Goal: Find specific page/section: Find specific page/section

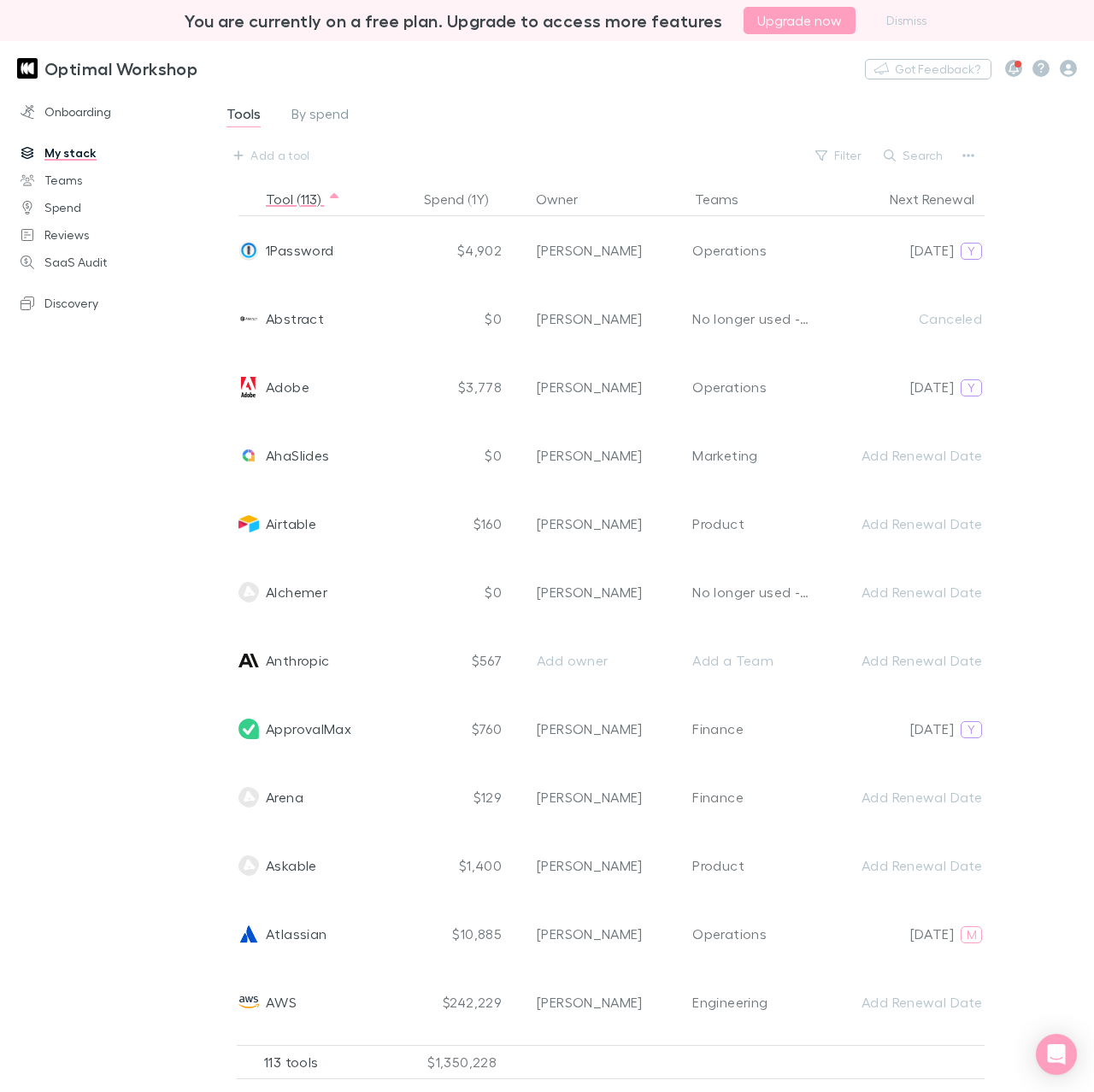
scroll to position [600, 0]
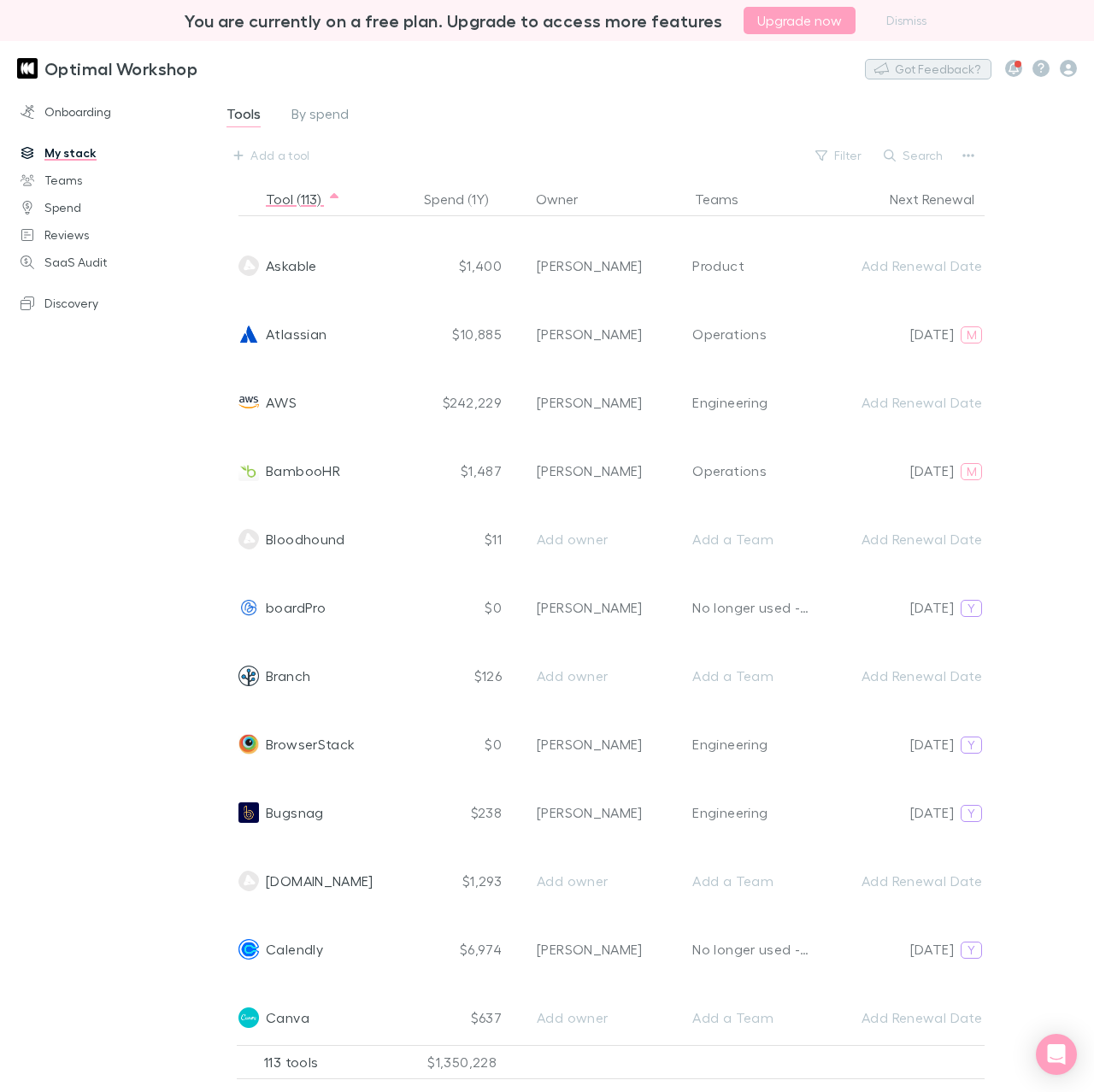
click at [924, 66] on button "Got Feedback?" at bounding box center [927, 69] width 126 height 21
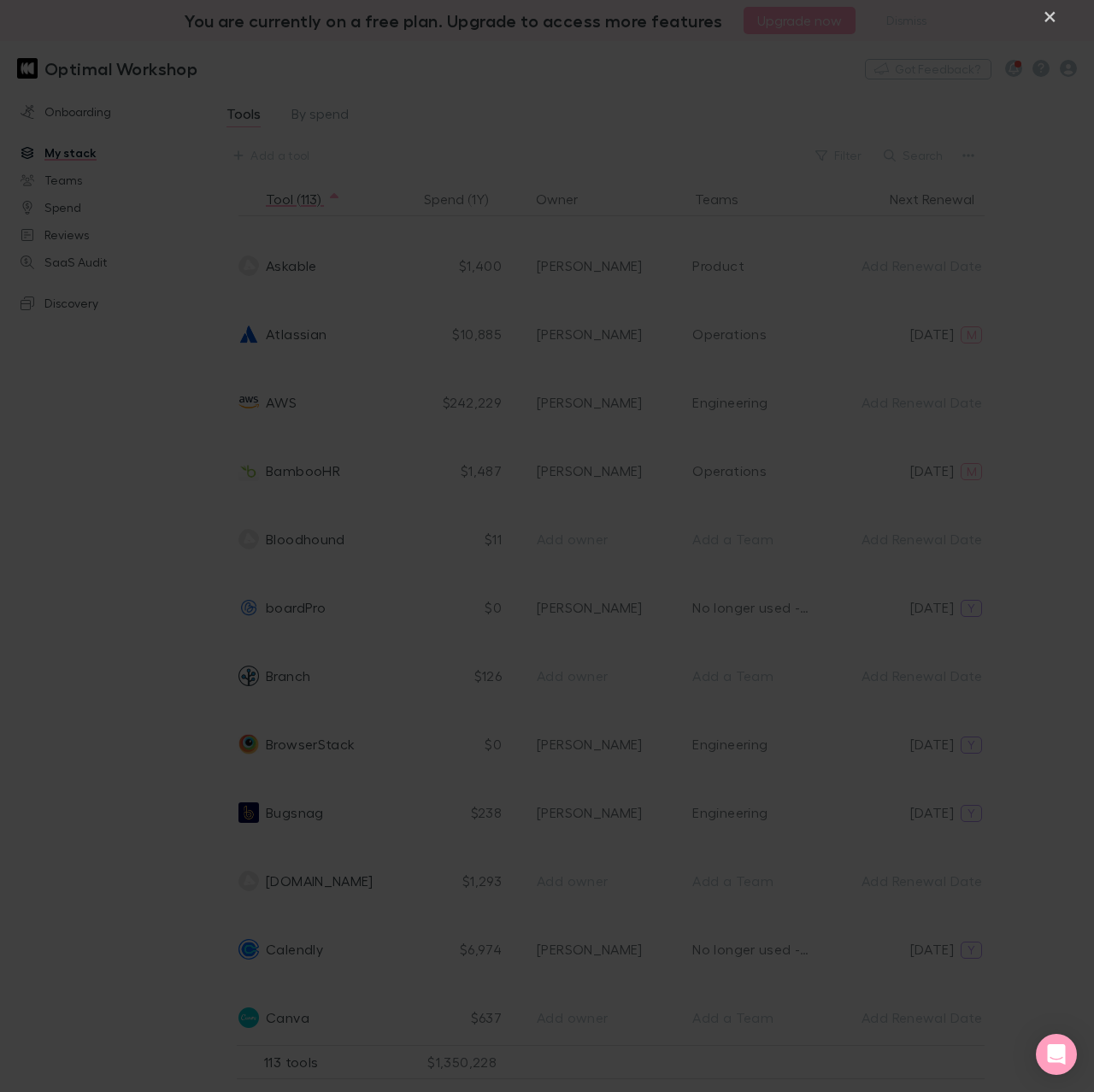
click at [24, 28] on div "×" at bounding box center [547, 546] width 1094 height 1092
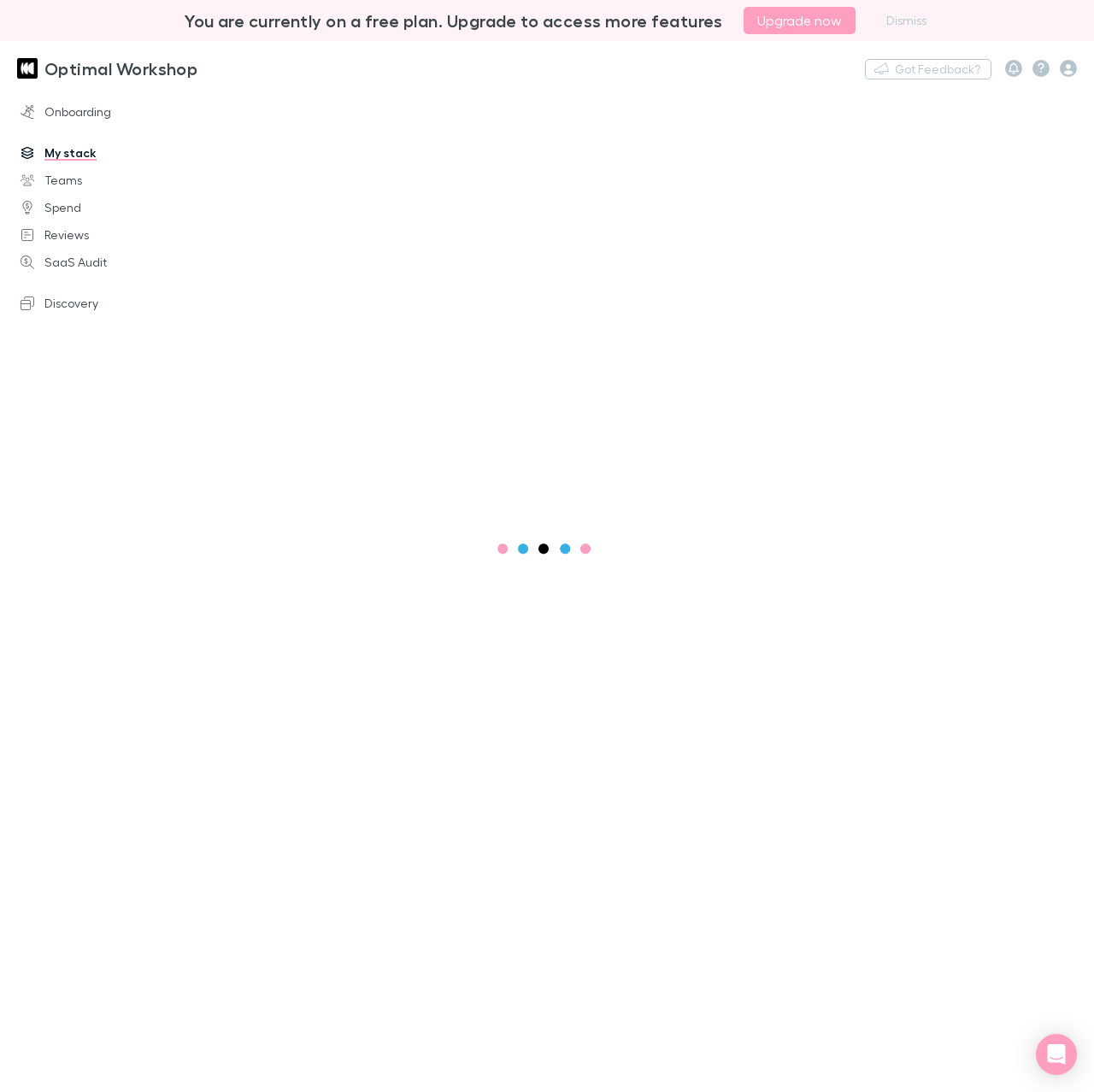
click at [68, 152] on link "My stack" at bounding box center [104, 153] width 201 height 28
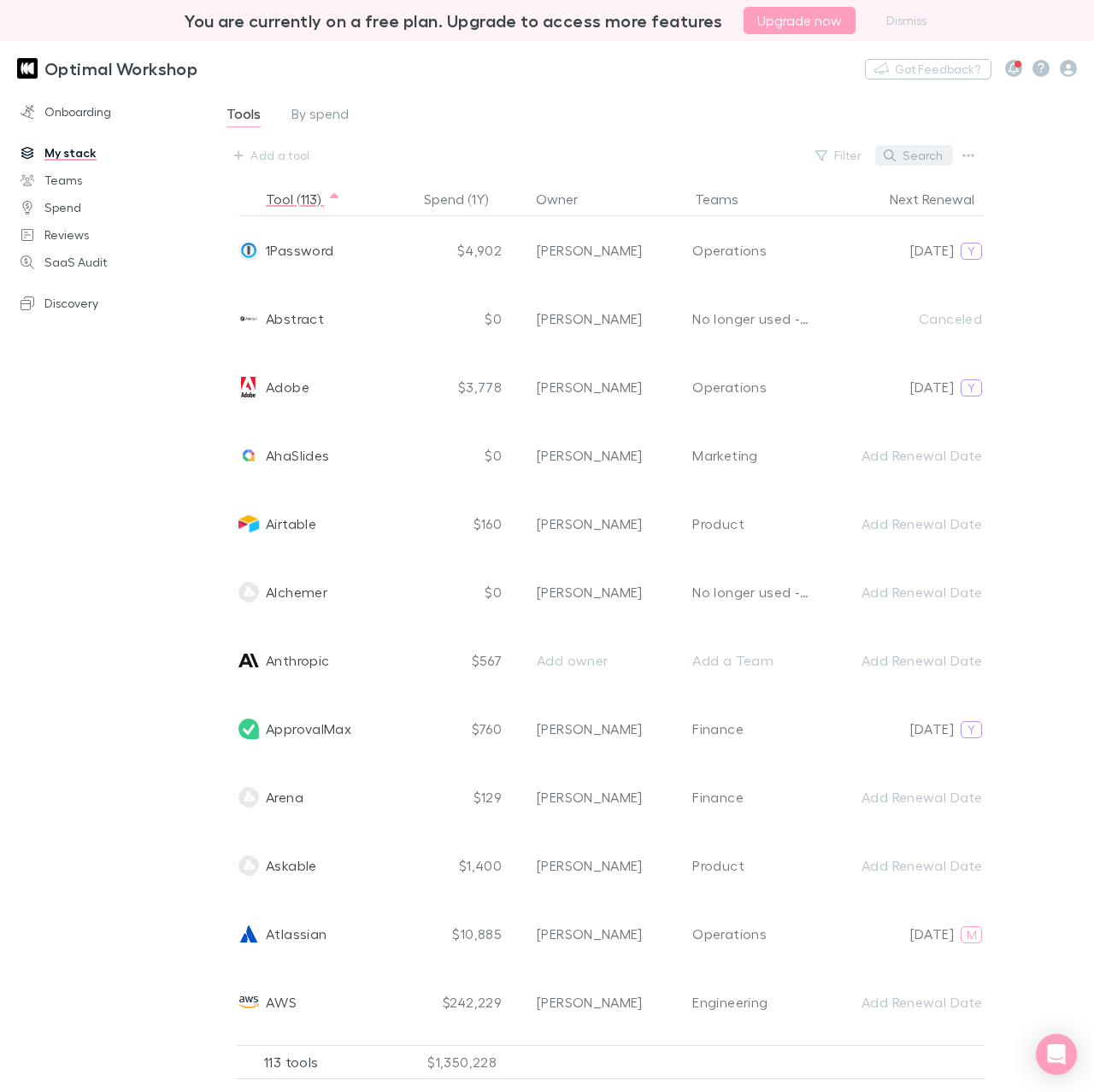
click at [916, 158] on button "Search" at bounding box center [914, 156] width 78 height 21
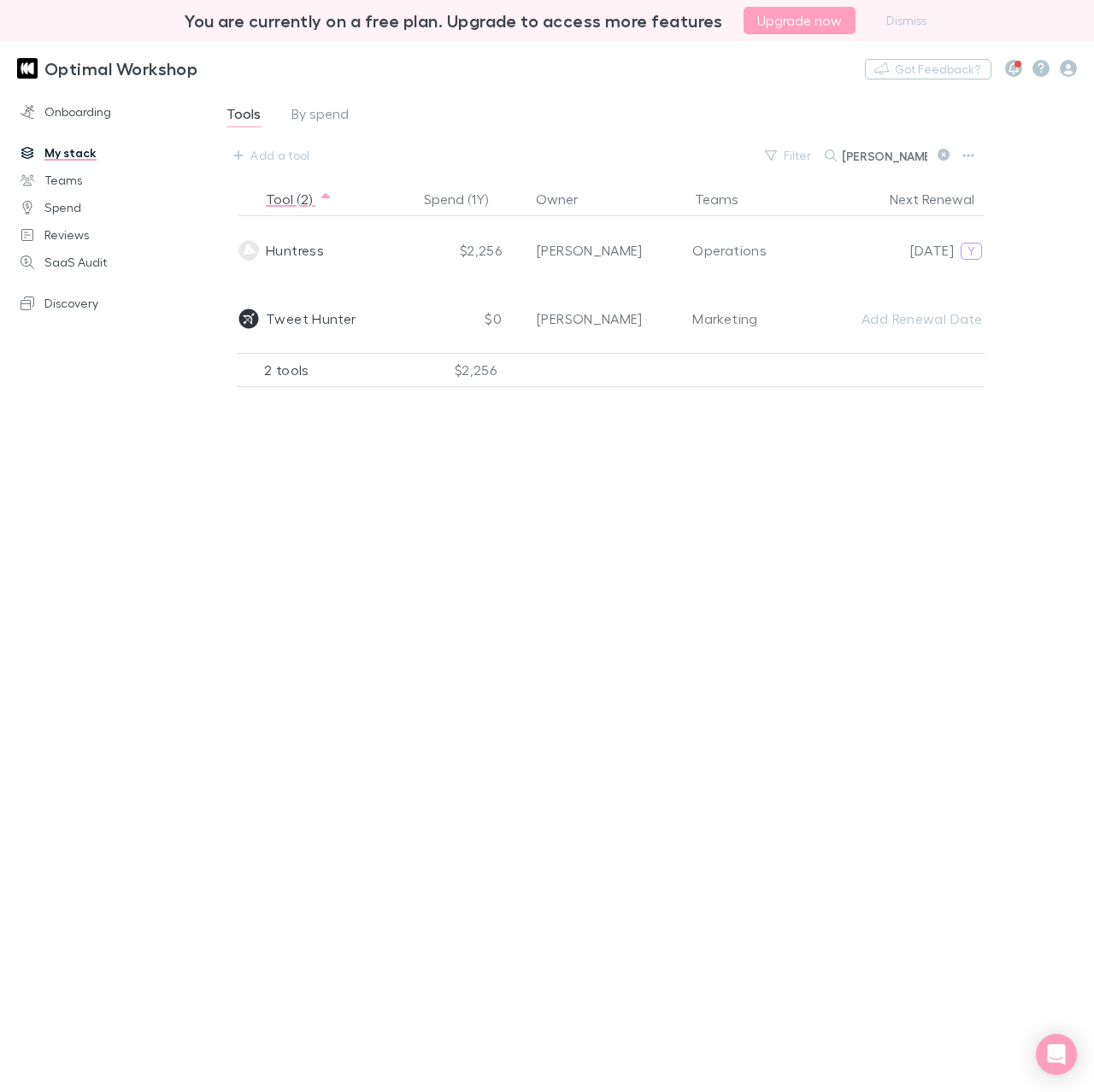
type input "[PERSON_NAME]"
click at [73, 151] on link "My stack" at bounding box center [104, 153] width 201 height 28
click at [880, 162] on input "[PERSON_NAME]" at bounding box center [884, 155] width 85 height 24
click at [880, 162] on input "hunt" at bounding box center [884, 155] width 85 height 24
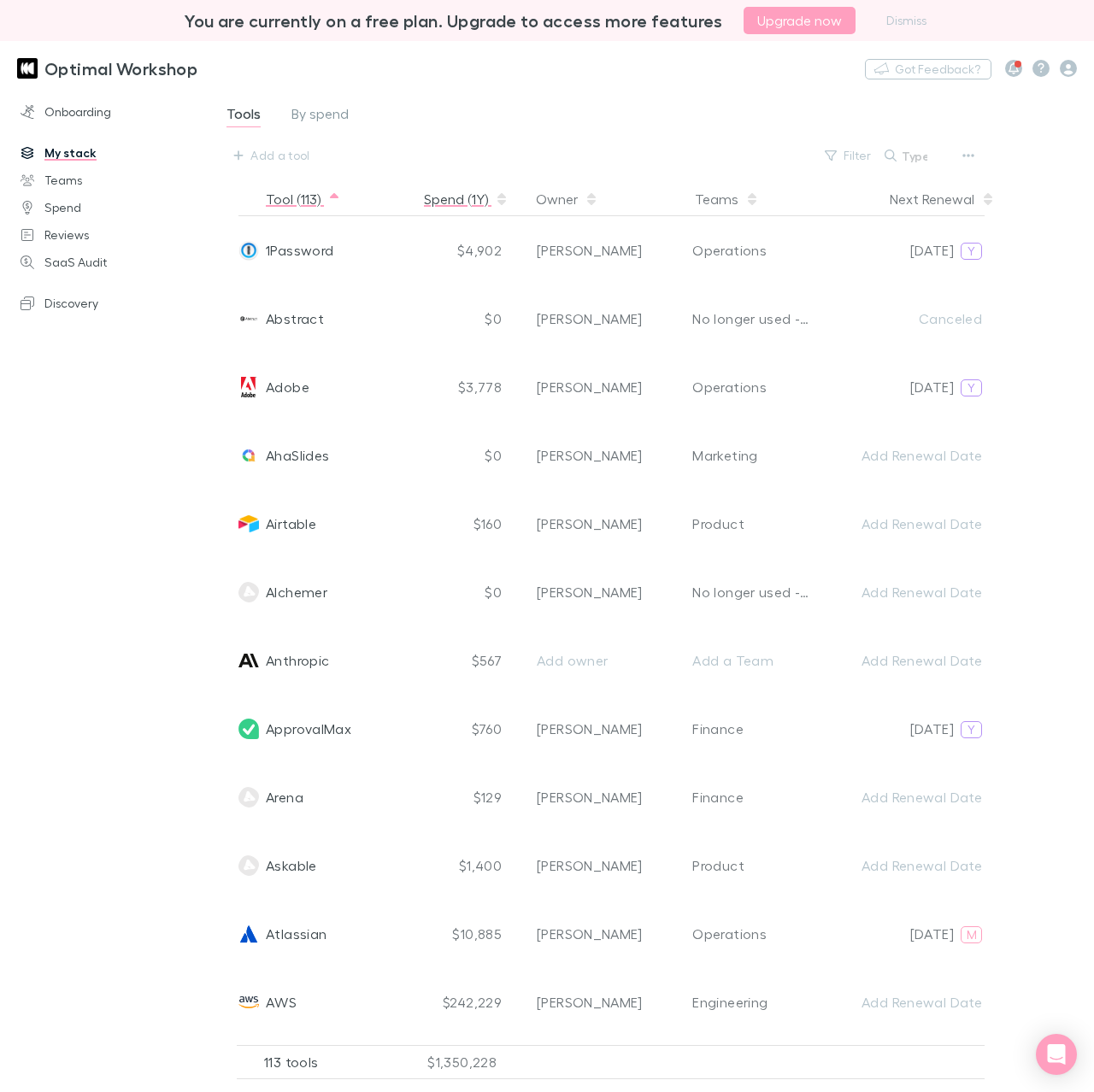
click at [500, 199] on icon "button" at bounding box center [501, 199] width 9 height 13
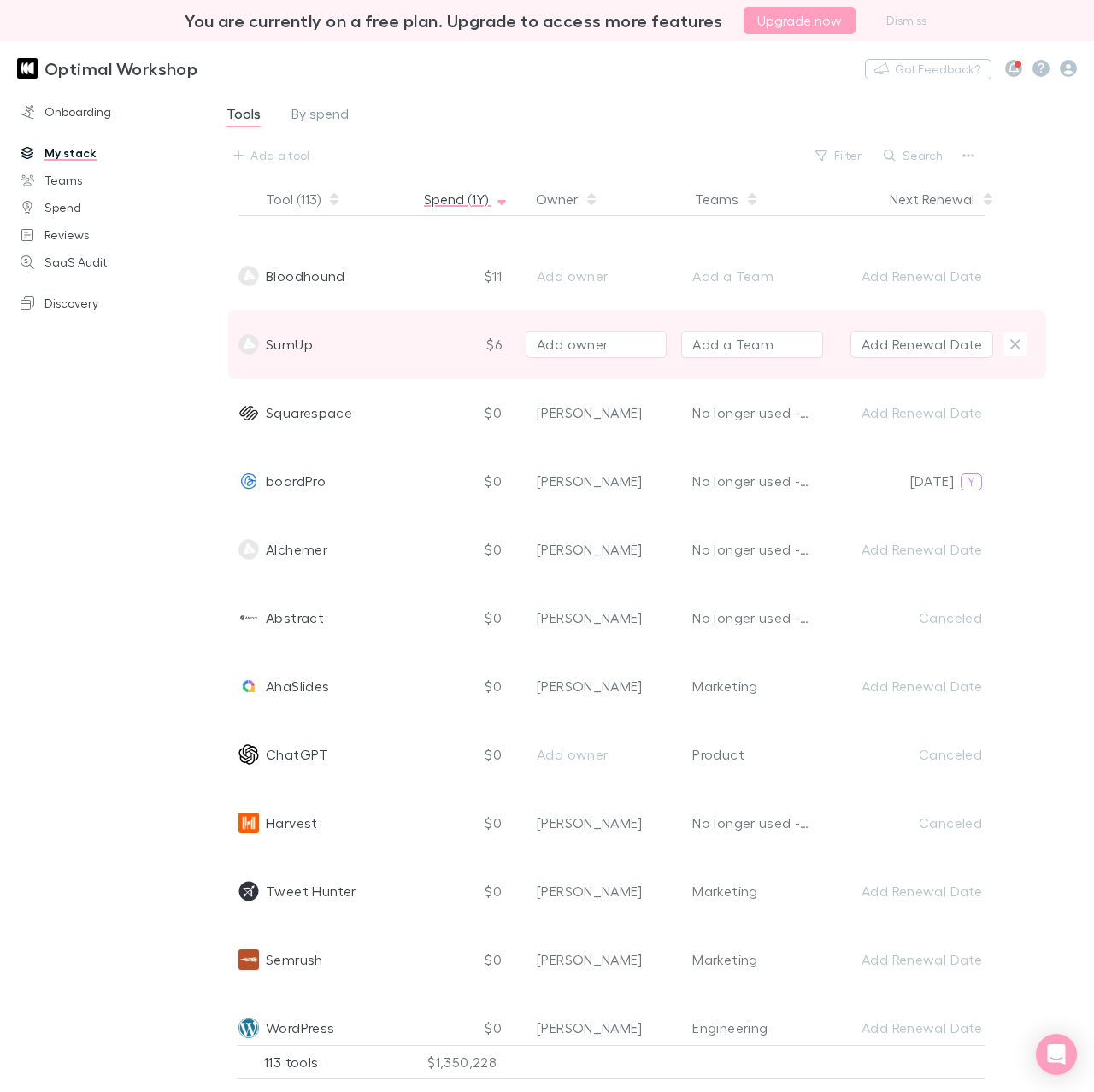
scroll to position [5651, 0]
